Goal: Task Accomplishment & Management: Use online tool/utility

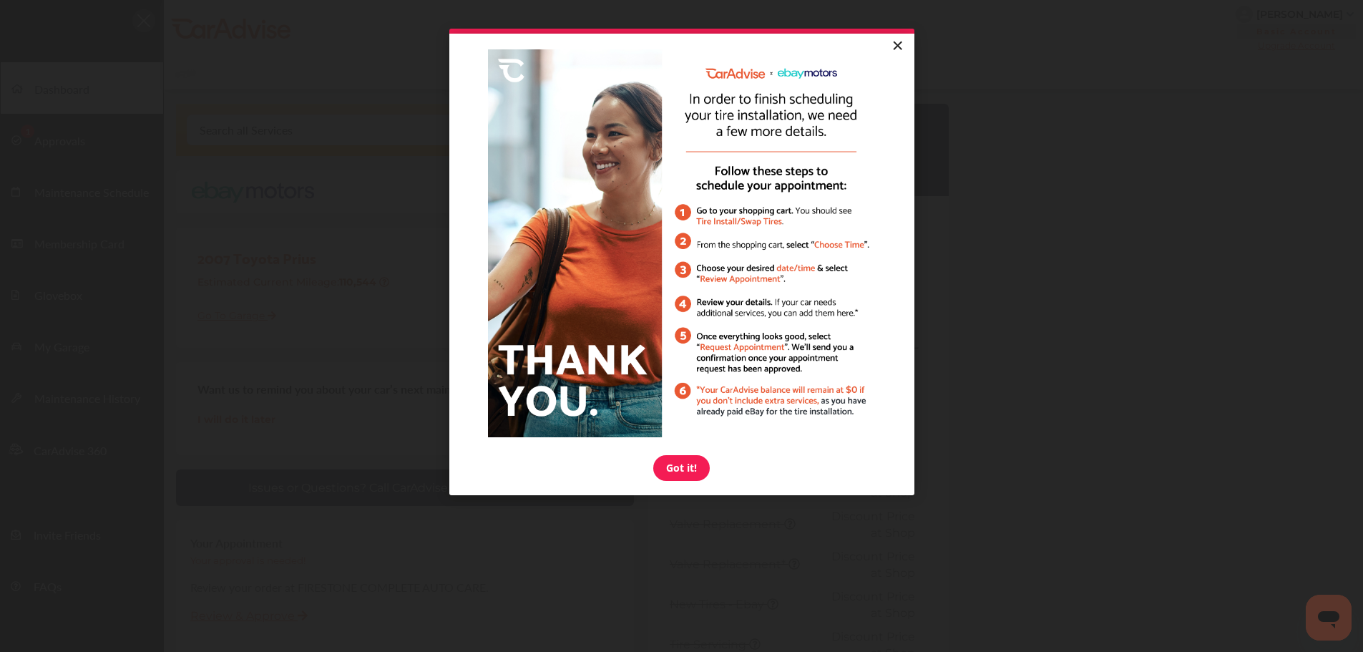
click at [900, 44] on link "×" at bounding box center [897, 47] width 25 height 26
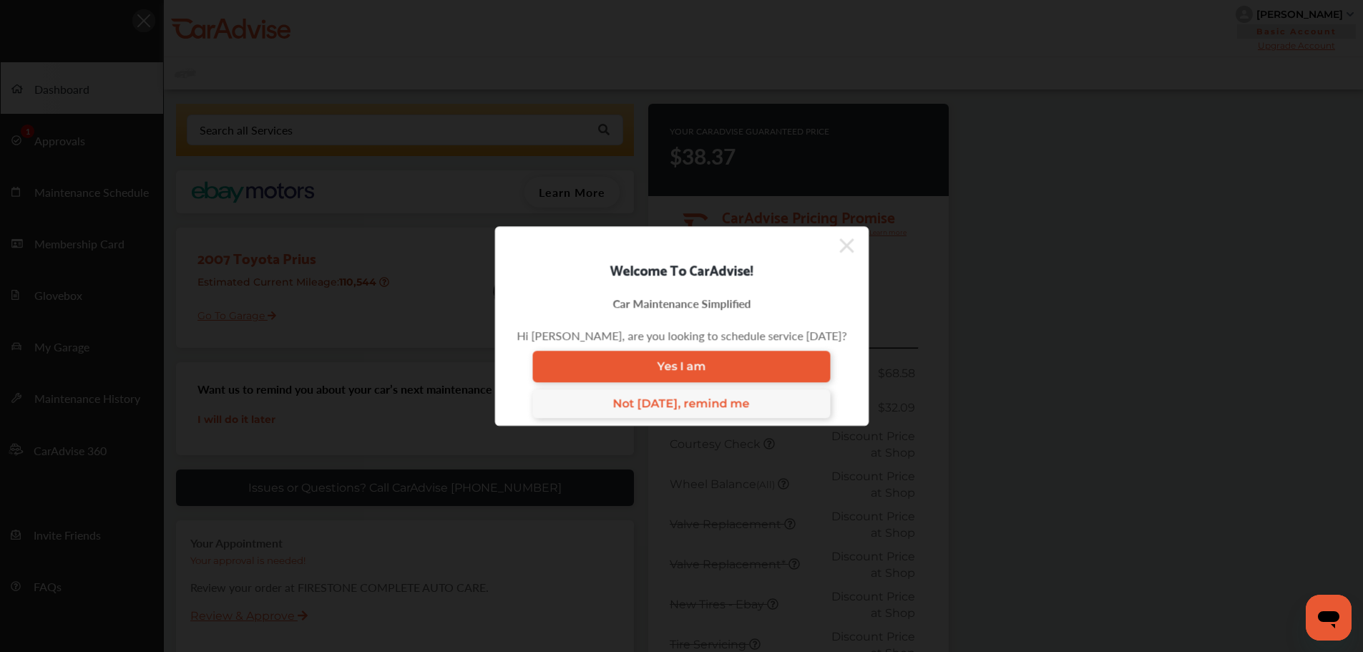
click at [844, 244] on icon at bounding box center [846, 245] width 14 height 23
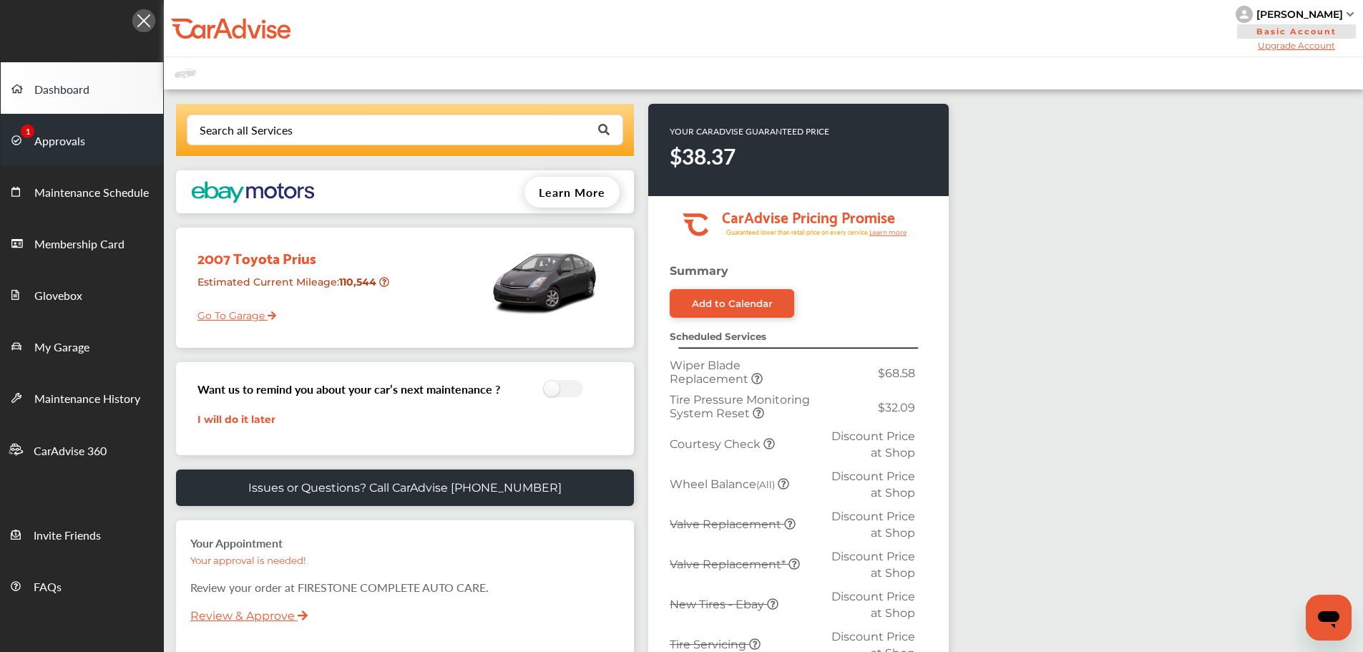
drag, startPoint x: 62, startPoint y: 130, endPoint x: 80, endPoint y: 135, distance: 18.4
click at [62, 130] on link "Approvals" at bounding box center [82, 140] width 162 height 52
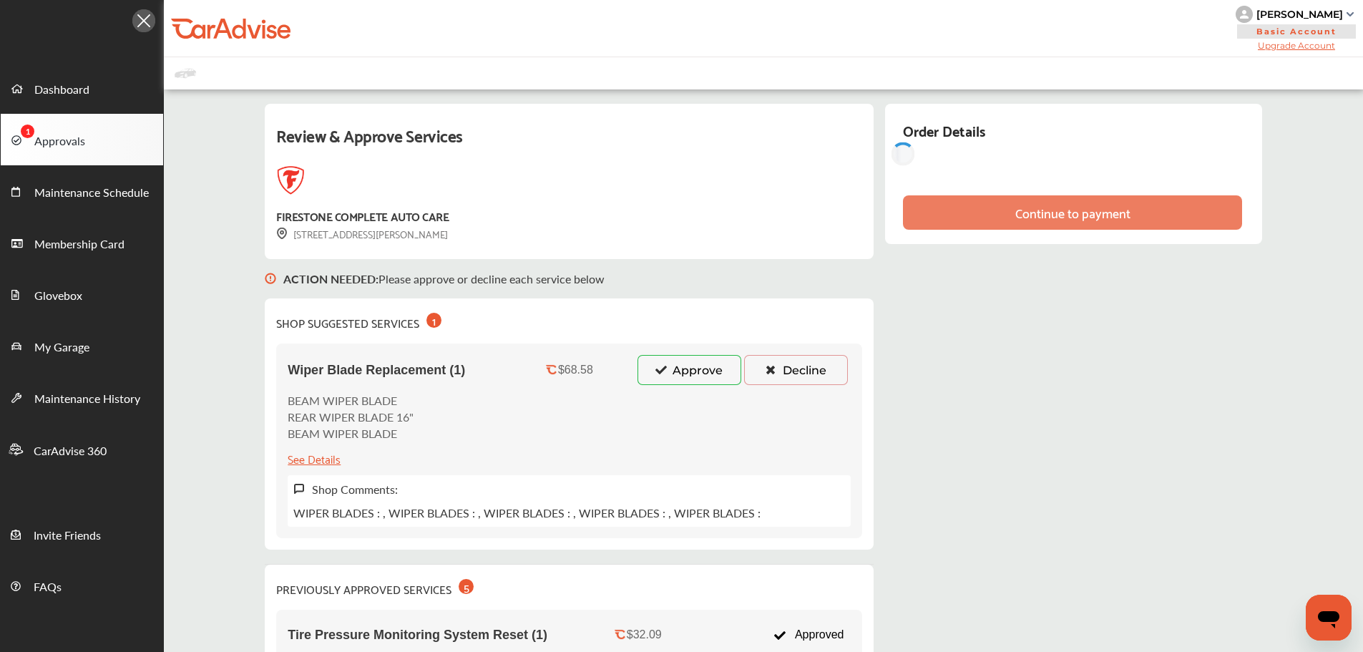
click at [696, 378] on button "Approve" at bounding box center [690, 370] width 104 height 30
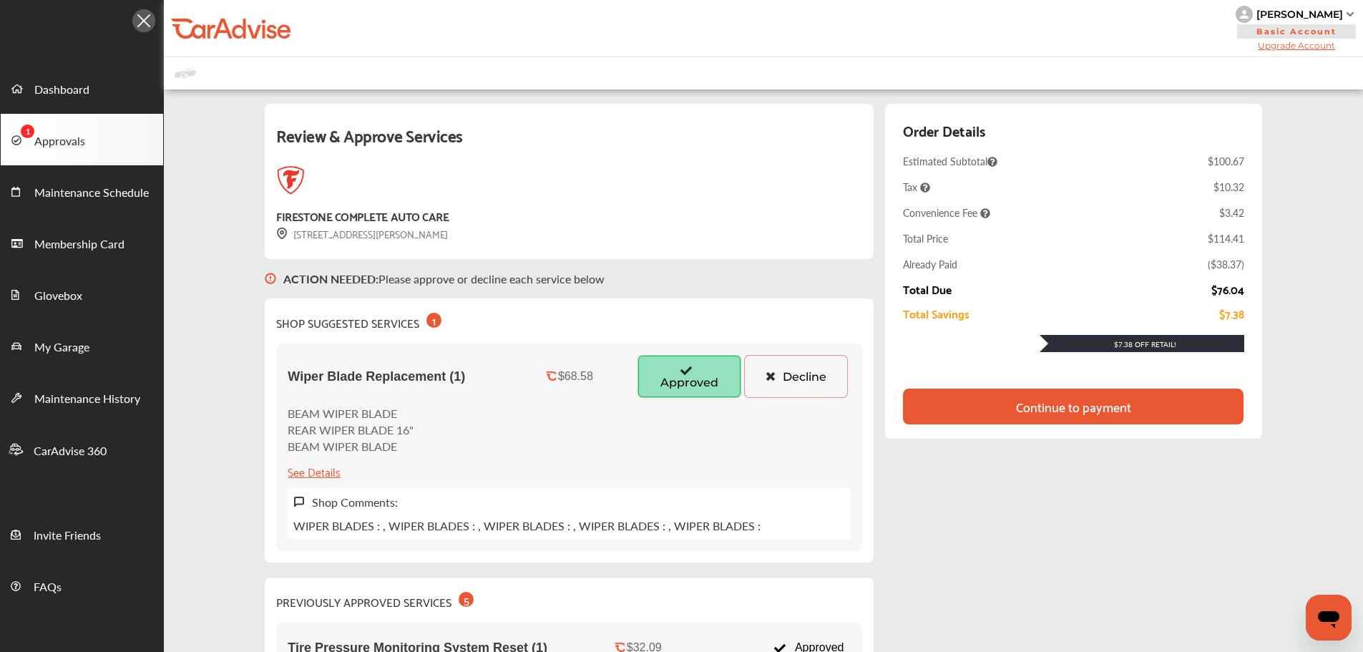
click at [797, 386] on button "Decline" at bounding box center [796, 376] width 104 height 43
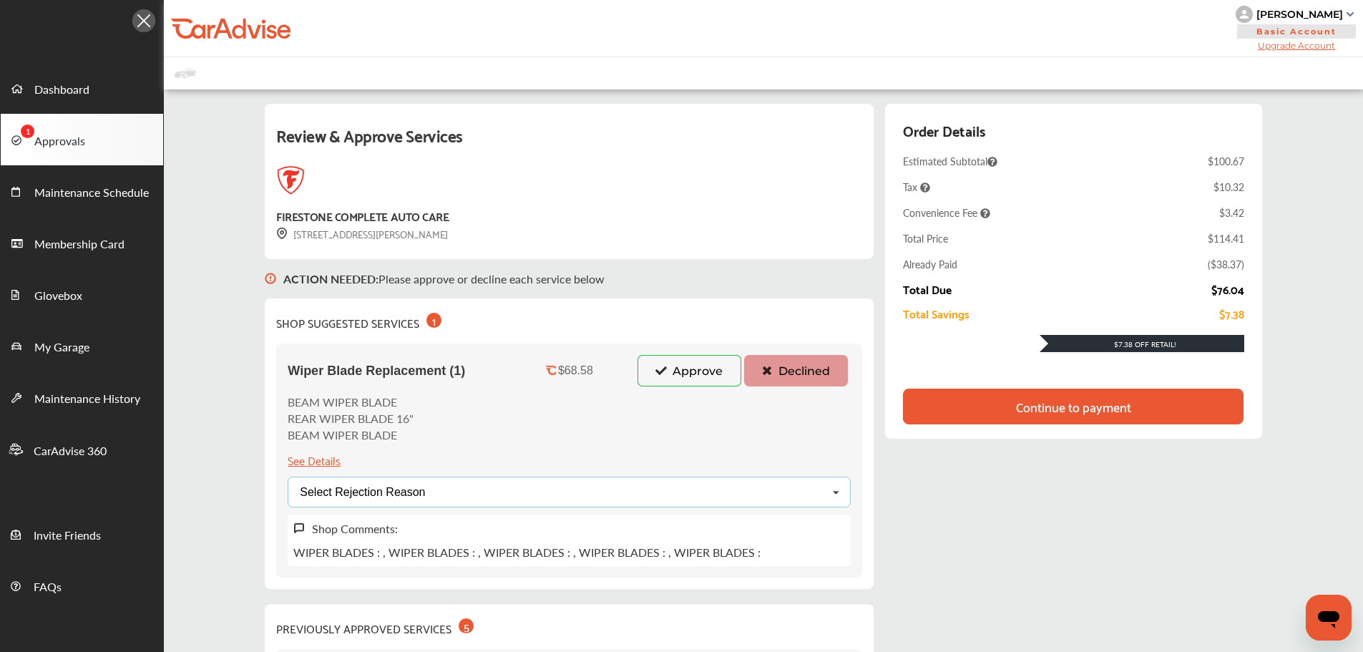
click at [573, 490] on div "Select Rejection Reason Price Not Required More Info Needed Other" at bounding box center [569, 492] width 563 height 31
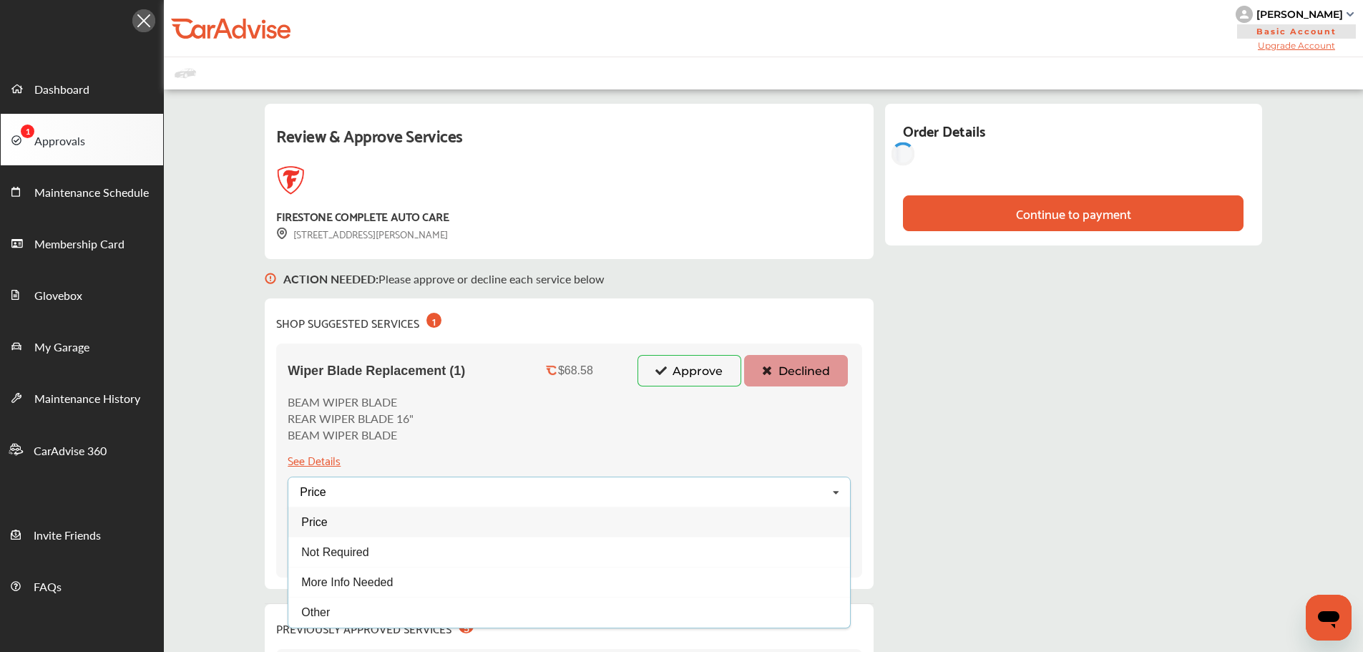
click at [346, 521] on div "Price" at bounding box center [569, 522] width 562 height 30
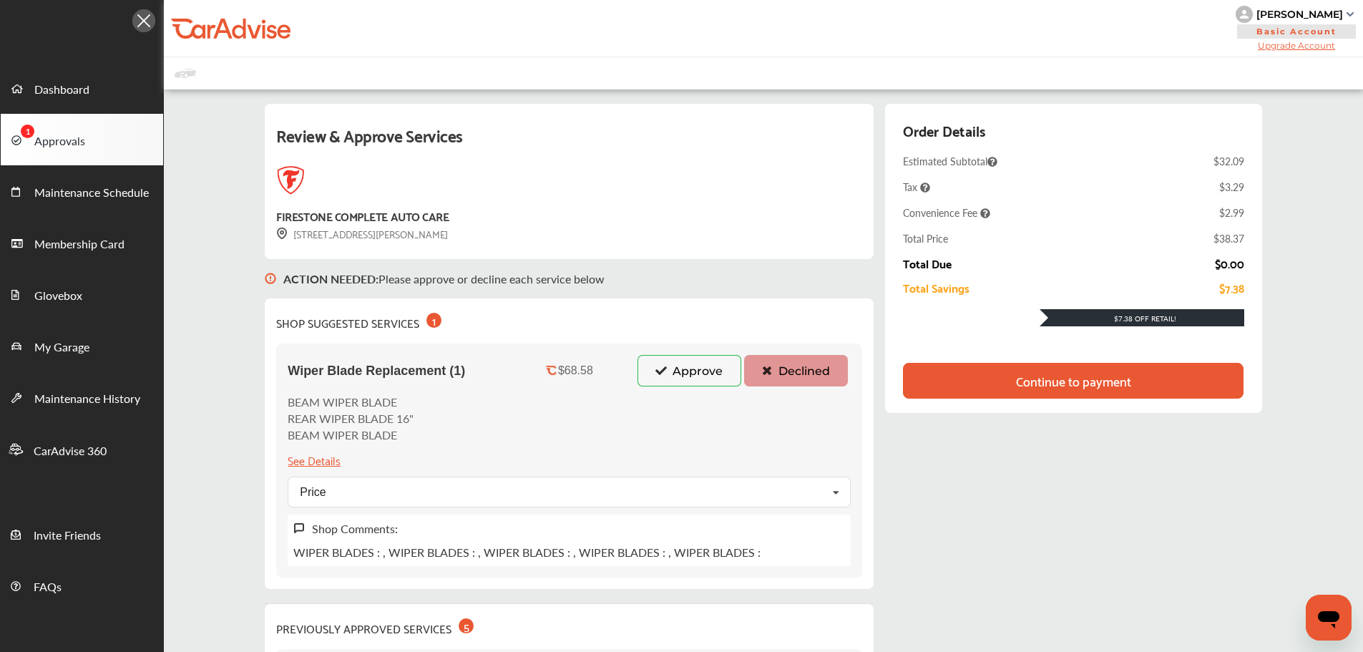
click at [993, 387] on div "Continue to payment" at bounding box center [1073, 381] width 340 height 36
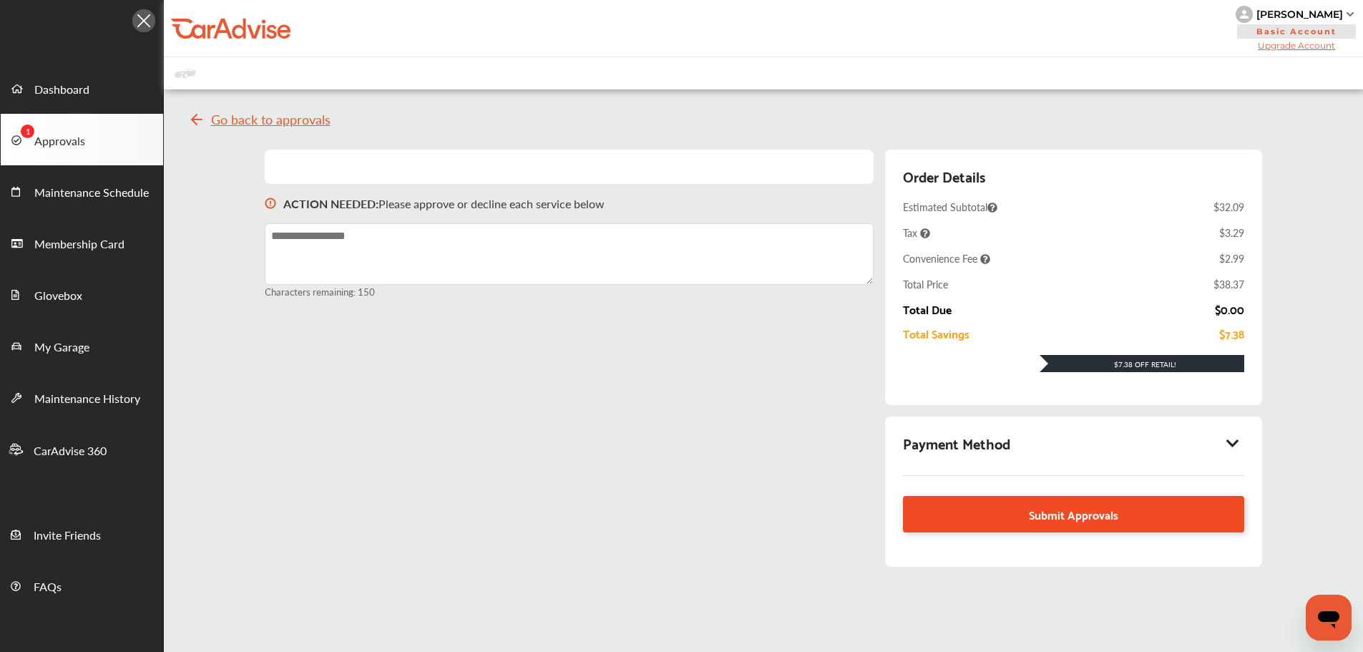
click at [1039, 504] on link "Submit Approvals" at bounding box center [1073, 514] width 341 height 36
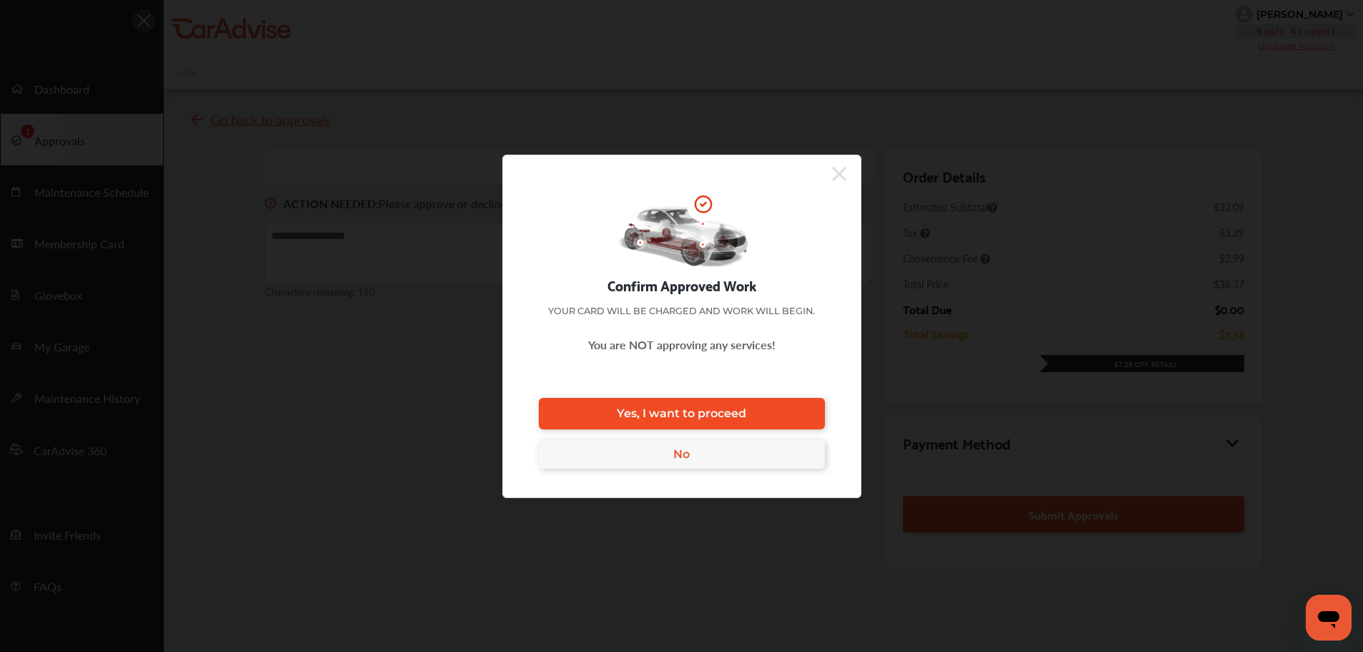
click at [764, 414] on link "Yes, I want to proceed" at bounding box center [682, 413] width 286 height 31
